Goal: Find contact information: Find contact information

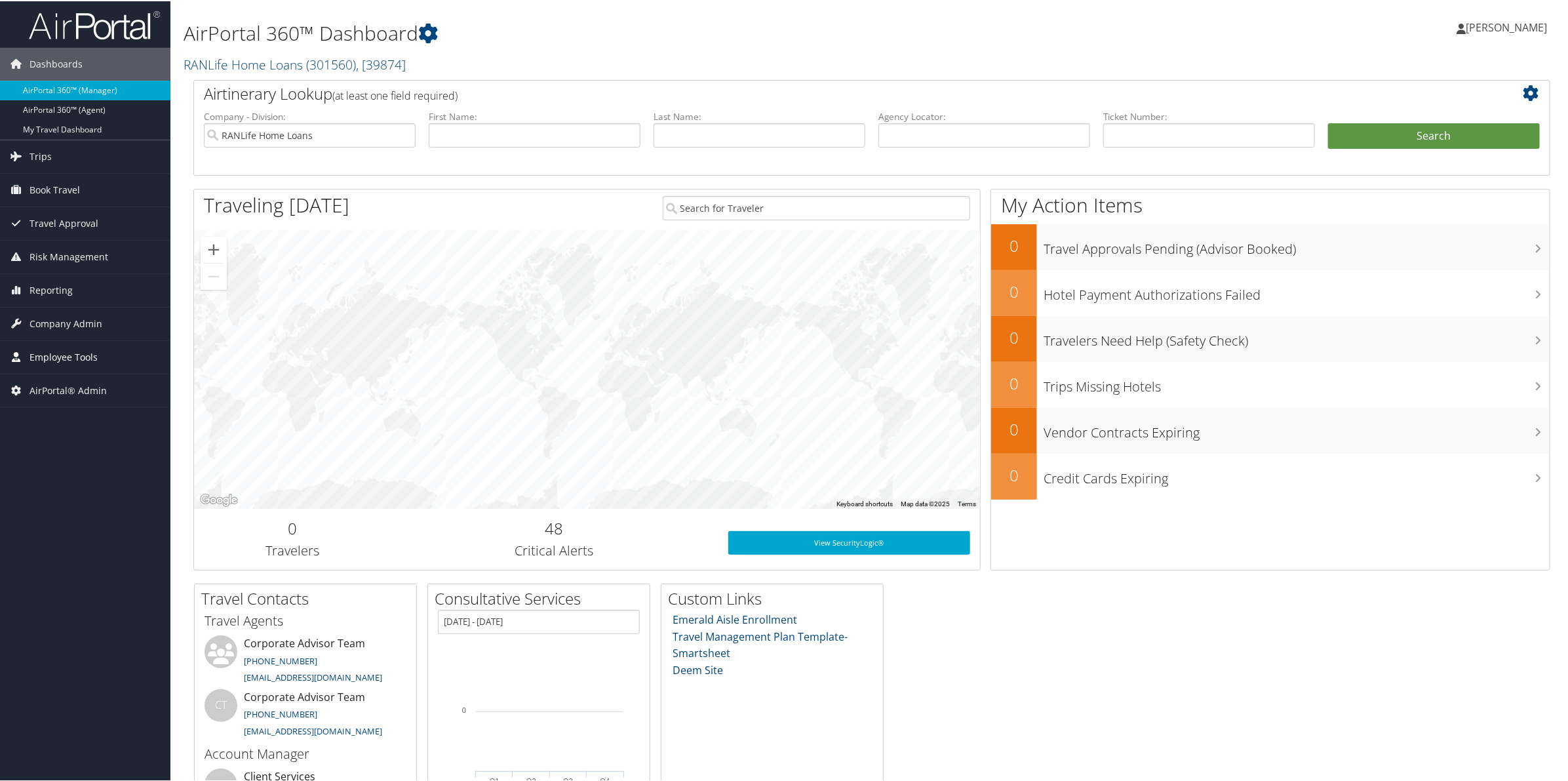
click at [62, 357] on span "Employee Tools" at bounding box center [63, 356] width 69 height 33
click at [65, 355] on span "Employee Tools" at bounding box center [63, 356] width 69 height 33
click at [53, 322] on span "Company Admin" at bounding box center [65, 323] width 72 height 33
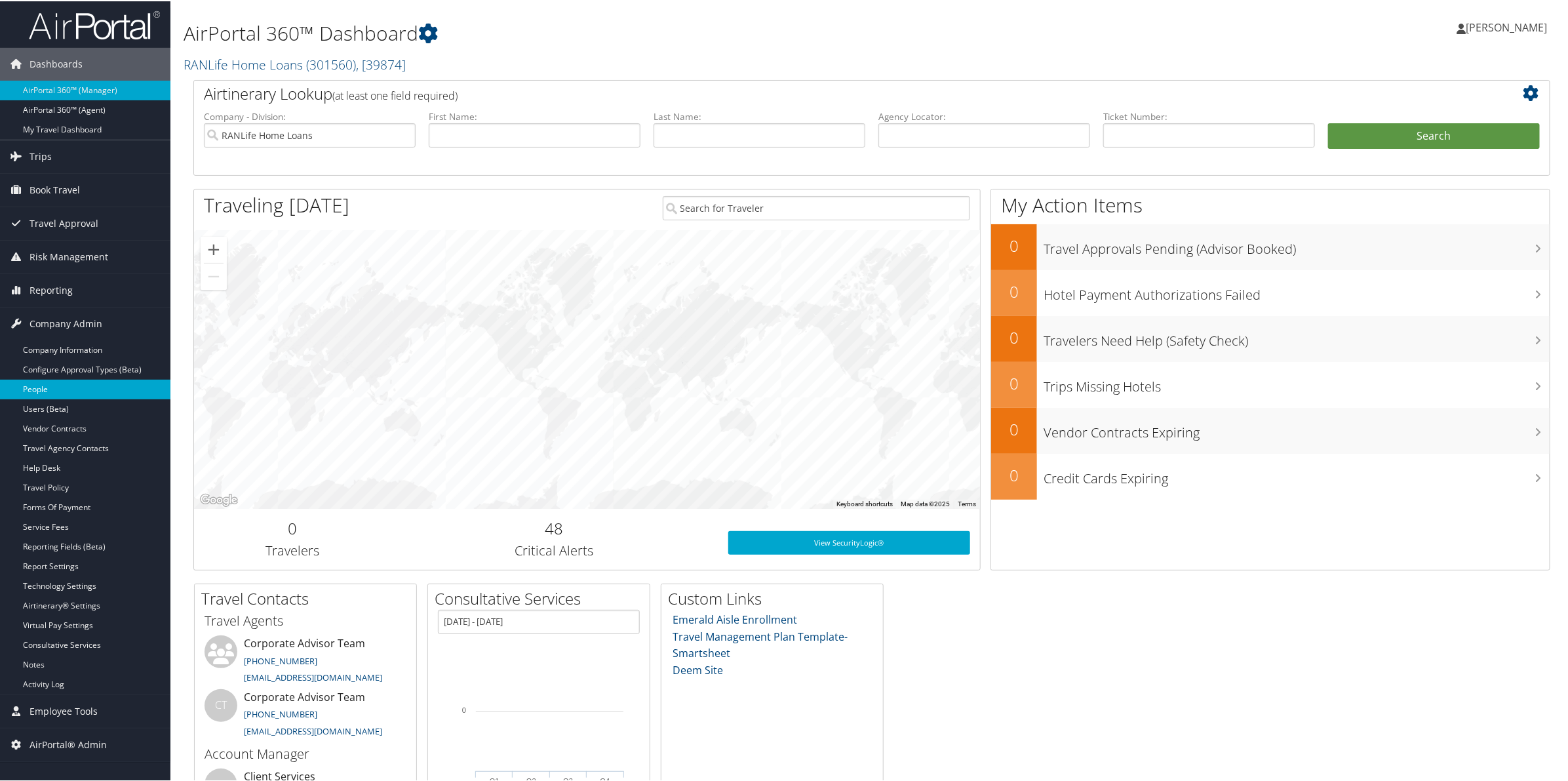
click at [61, 389] on link "People" at bounding box center [85, 388] width 170 height 20
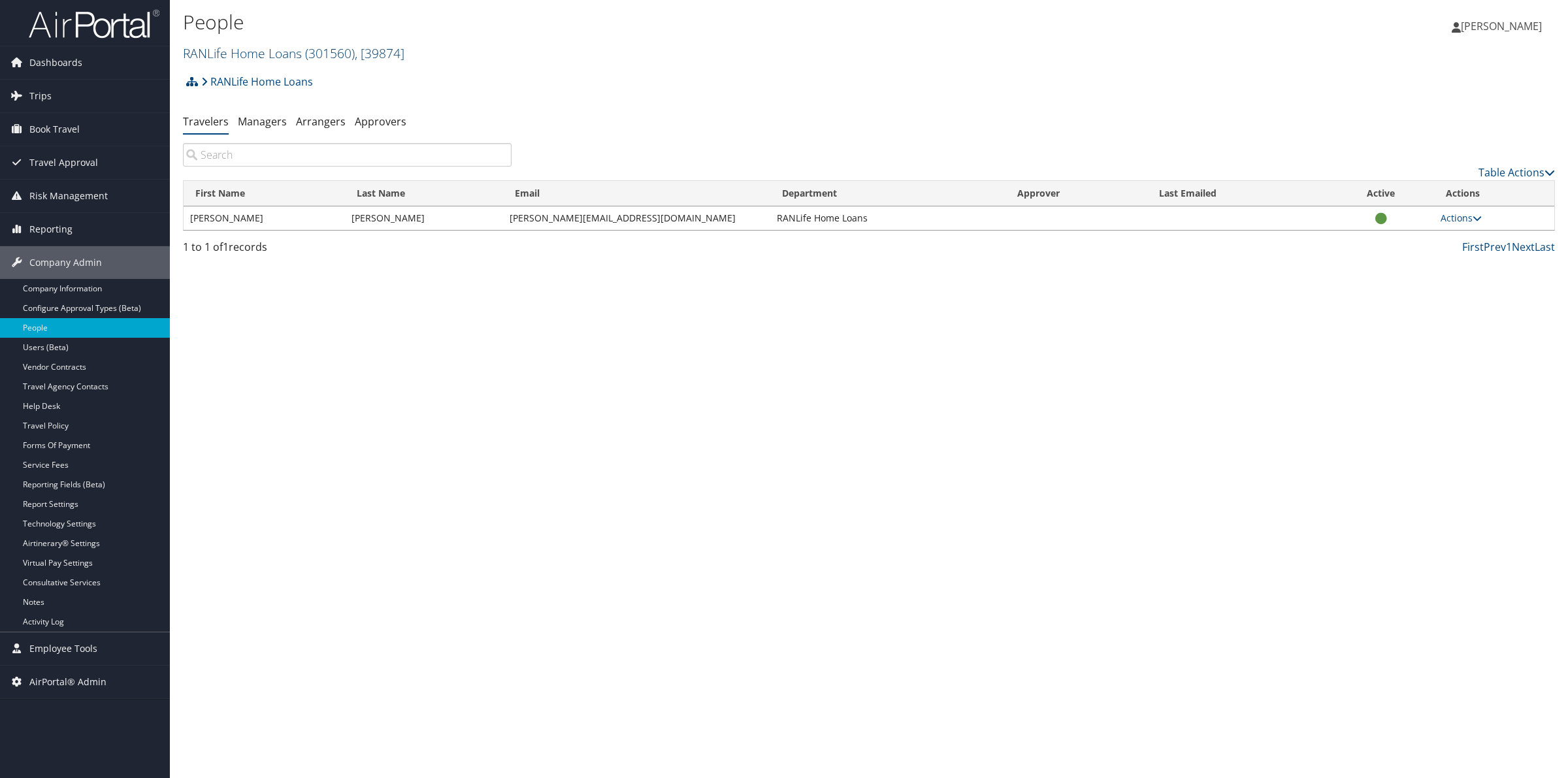
click at [284, 50] on link "RANLife Home Loans ( 301560 ) , [ 39874 ]" at bounding box center [294, 53] width 221 height 17
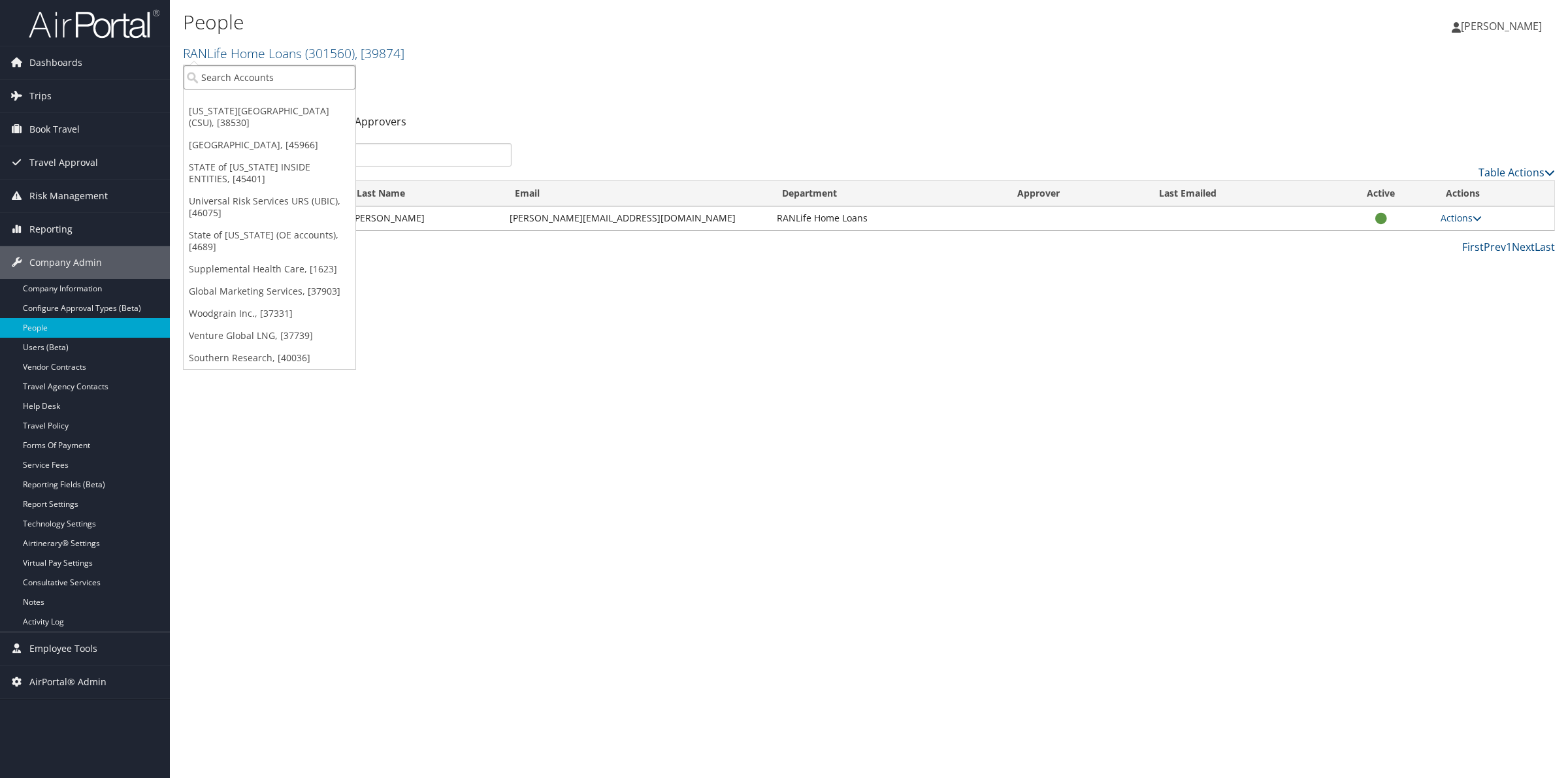
click at [272, 76] on input "search" at bounding box center [269, 77] width 172 height 24
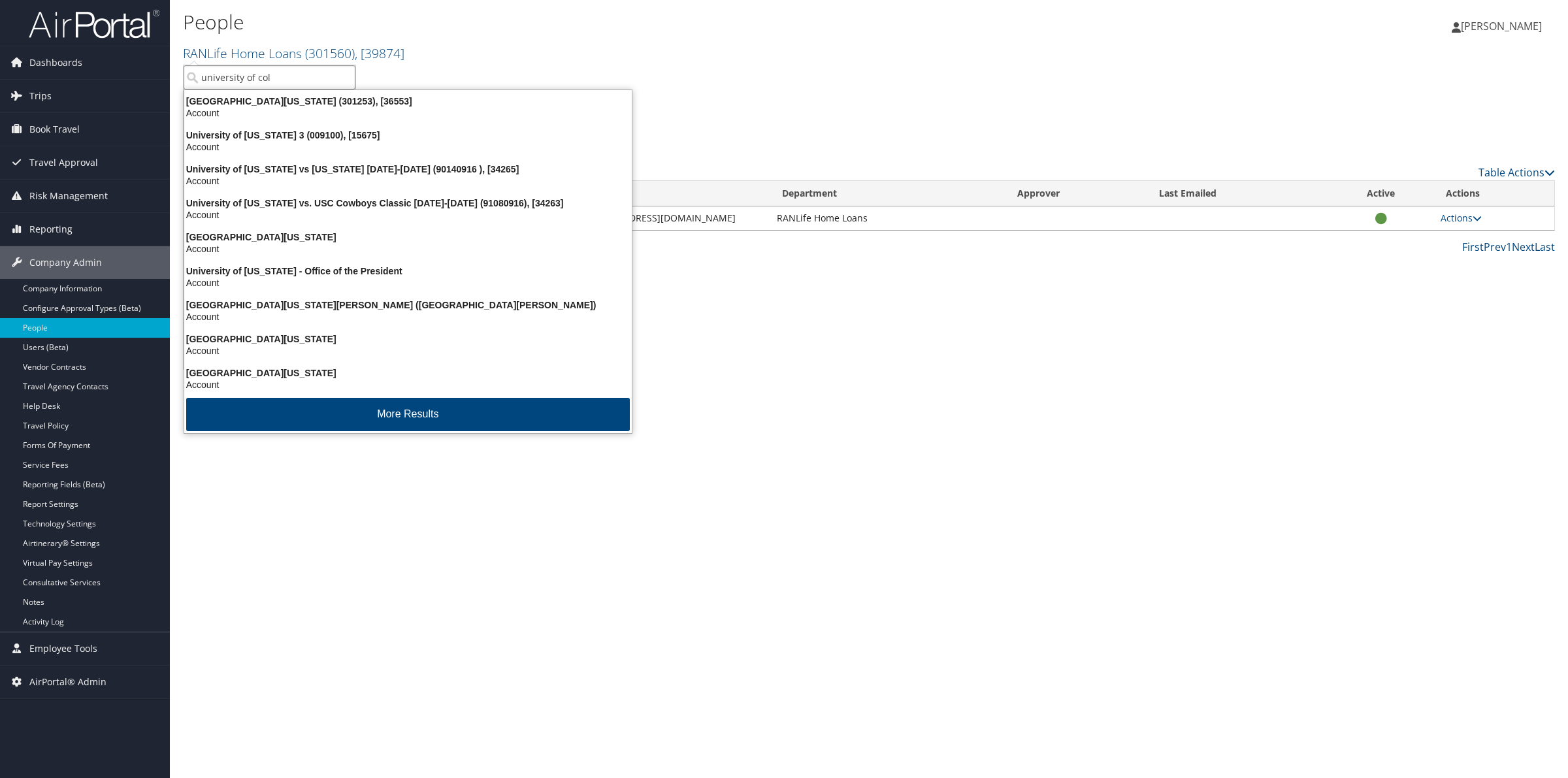
type input "university of colo"
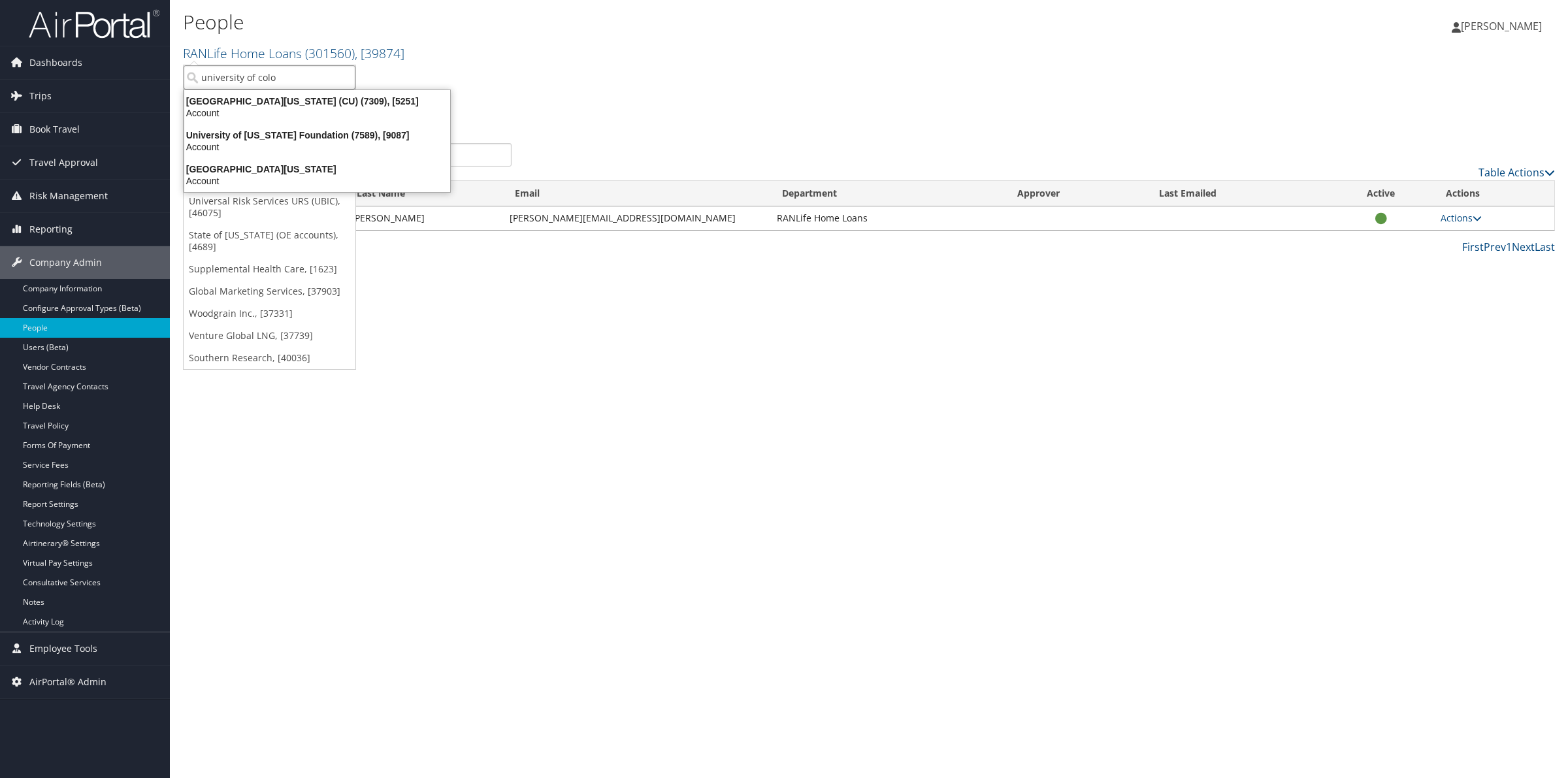
click at [268, 101] on div "University of Colorado (CU) (7309), [5251]" at bounding box center [317, 100] width 282 height 12
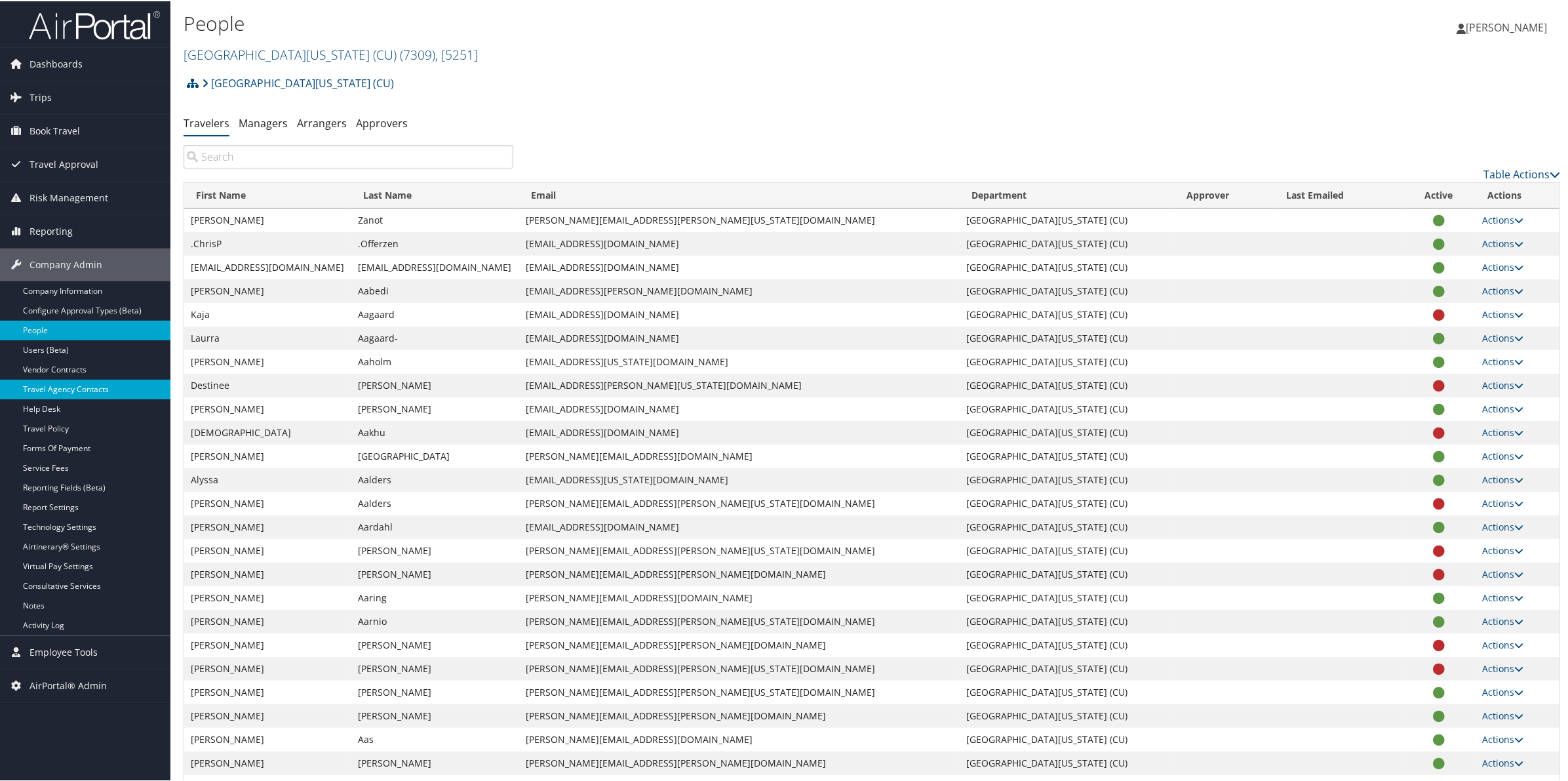
click at [70, 385] on link "Travel Agency Contacts" at bounding box center [85, 388] width 170 height 20
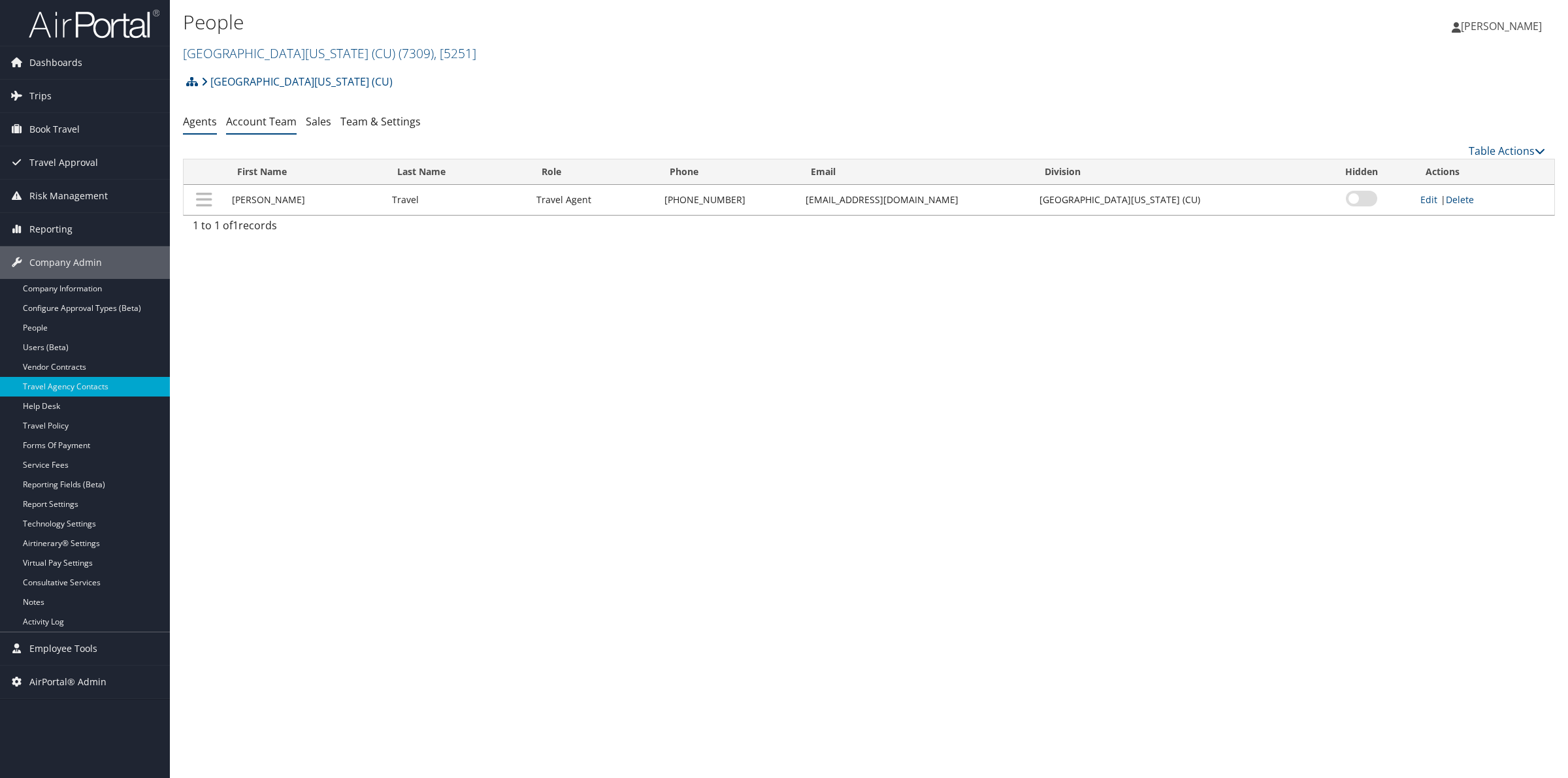
click at [254, 122] on link "Account Team" at bounding box center [261, 122] width 71 height 14
